Goal: Task Accomplishment & Management: Complete application form

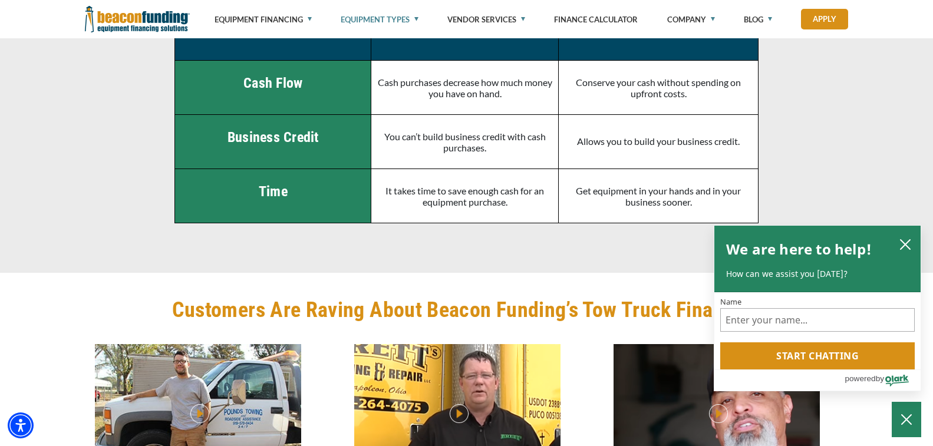
scroll to position [2782, 0]
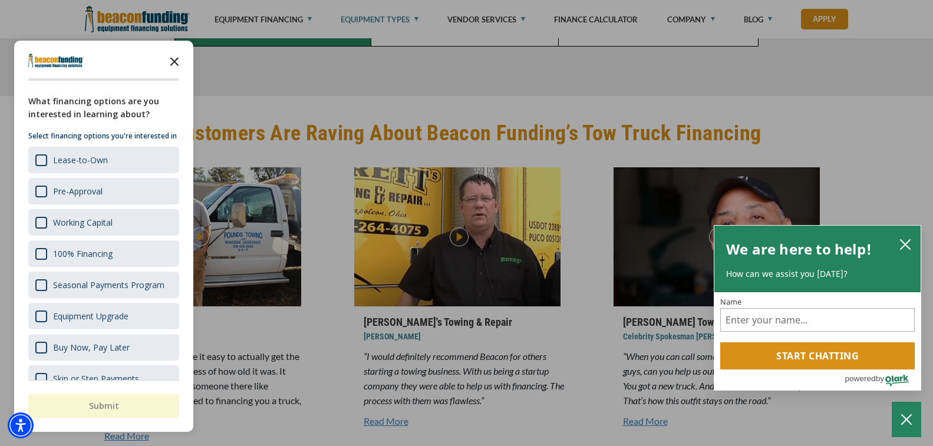
click at [169, 61] on icon "Close the survey" at bounding box center [175, 61] width 24 height 24
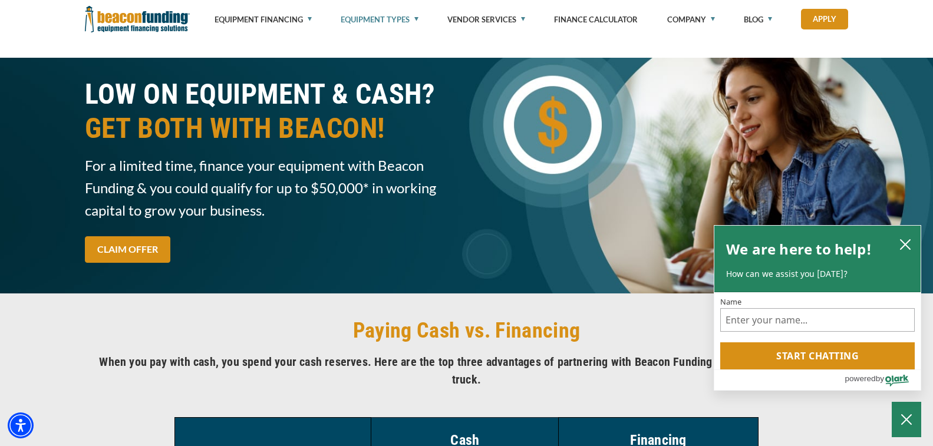
scroll to position [2192, 0]
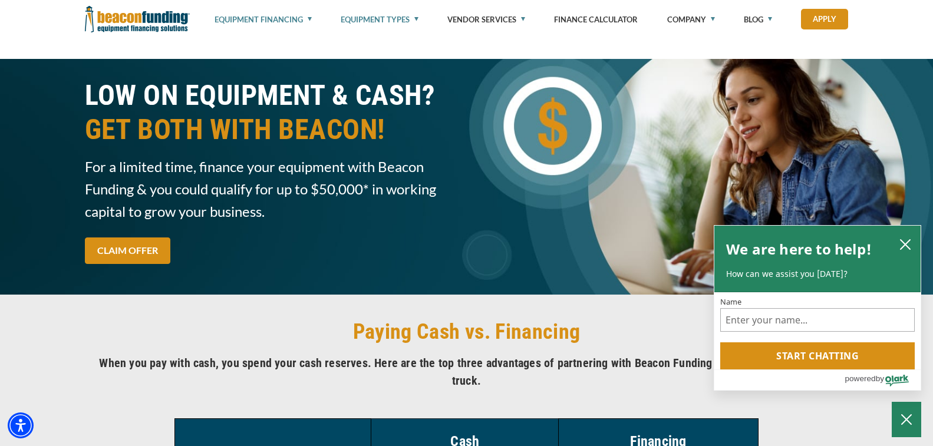
click at [308, 21] on link "Equipment Financing" at bounding box center [263, 19] width 97 height 39
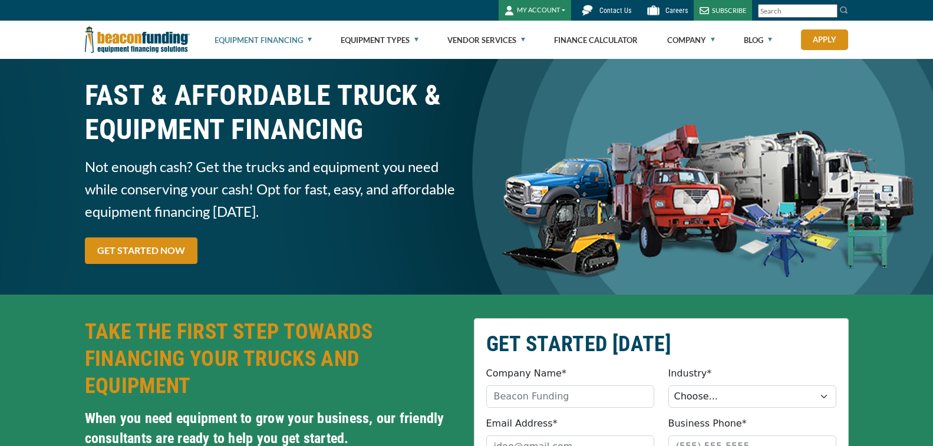
click at [309, 41] on link "Equipment Financing" at bounding box center [263, 40] width 97 height 38
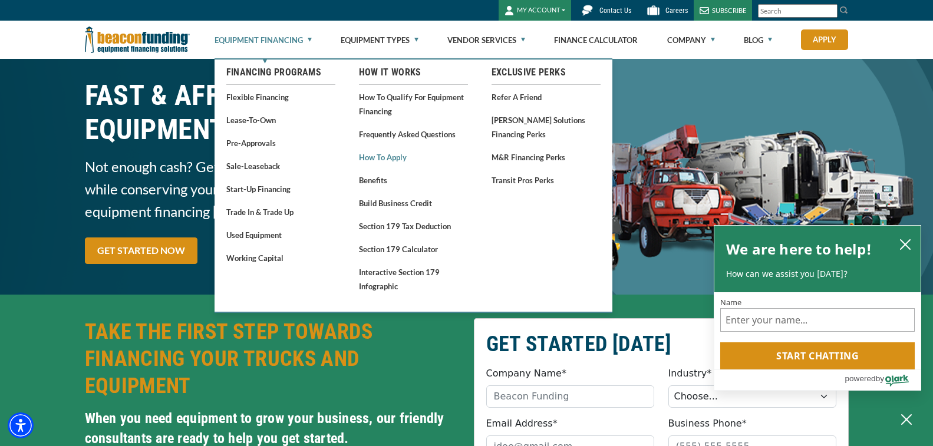
click at [397, 159] on link "How to Apply" at bounding box center [413, 157] width 109 height 15
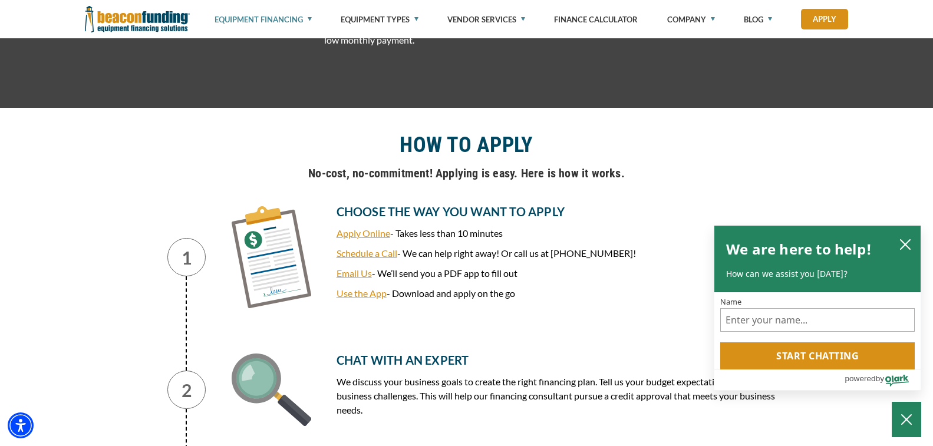
scroll to position [472, 0]
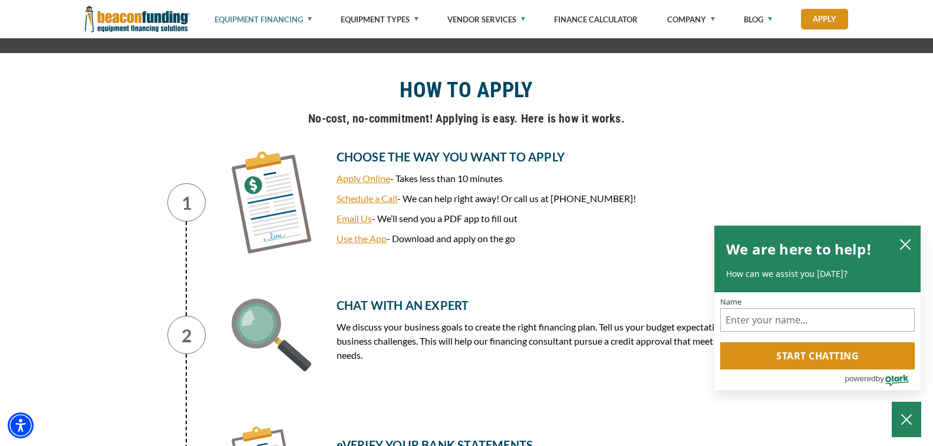
click at [370, 175] on link "Apply Online" at bounding box center [364, 178] width 54 height 11
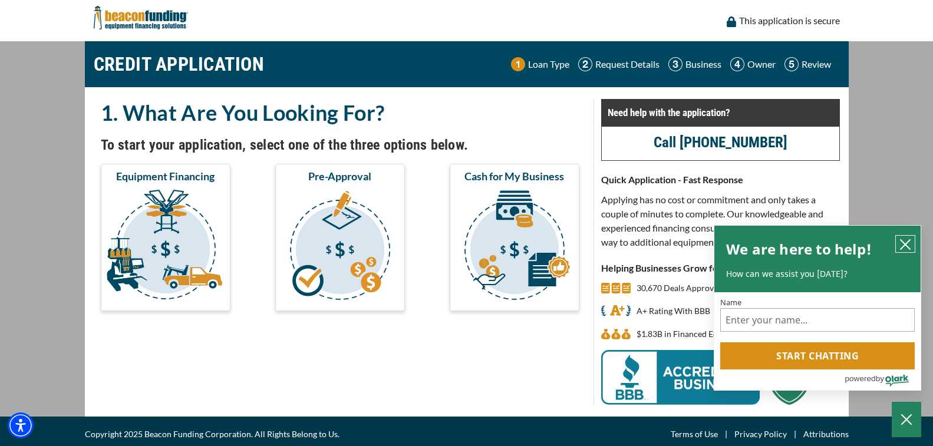
click at [901, 241] on icon "close chatbox" at bounding box center [906, 245] width 12 height 12
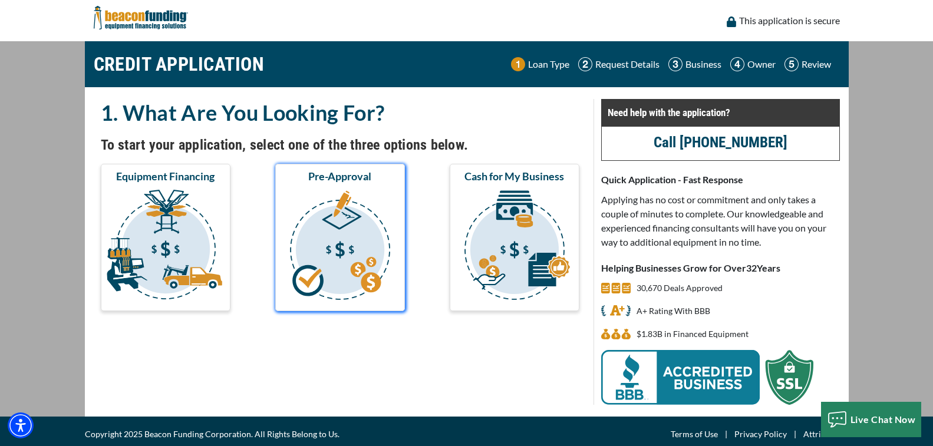
click at [363, 215] on img "submit" at bounding box center [340, 247] width 125 height 118
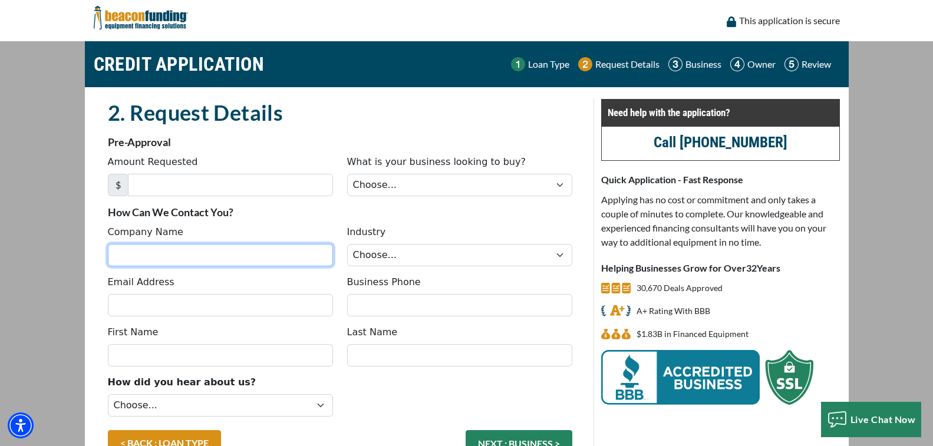
click at [242, 256] on input "Company Name" at bounding box center [220, 255] width 225 height 22
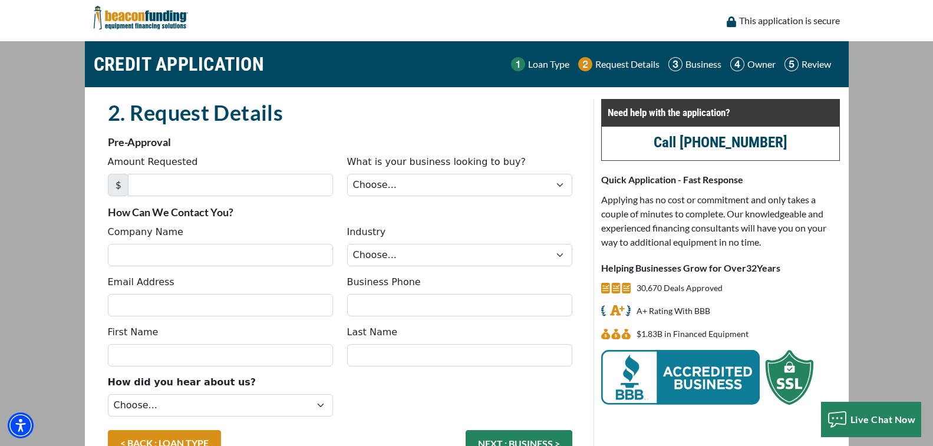
click at [279, 208] on p "How Can We Contact You?" at bounding box center [340, 212] width 465 height 14
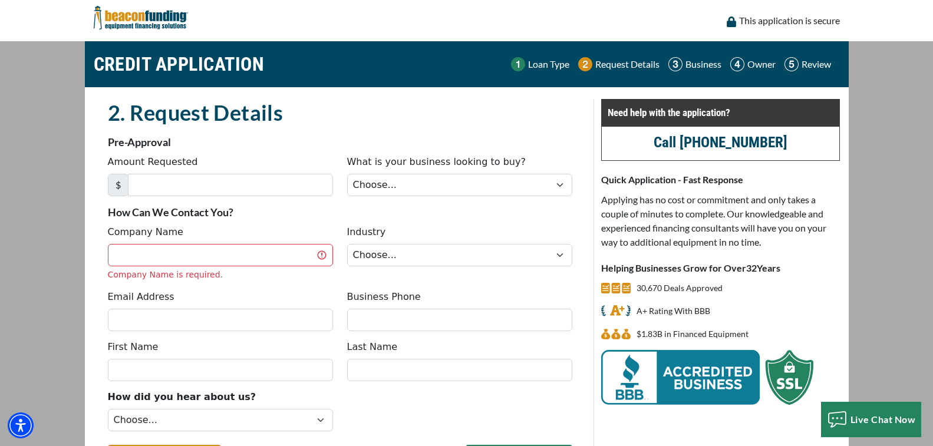
click at [458, 22] on div "This application is secure" at bounding box center [467, 20] width 764 height 41
